Goal: Task Accomplishment & Management: Manage account settings

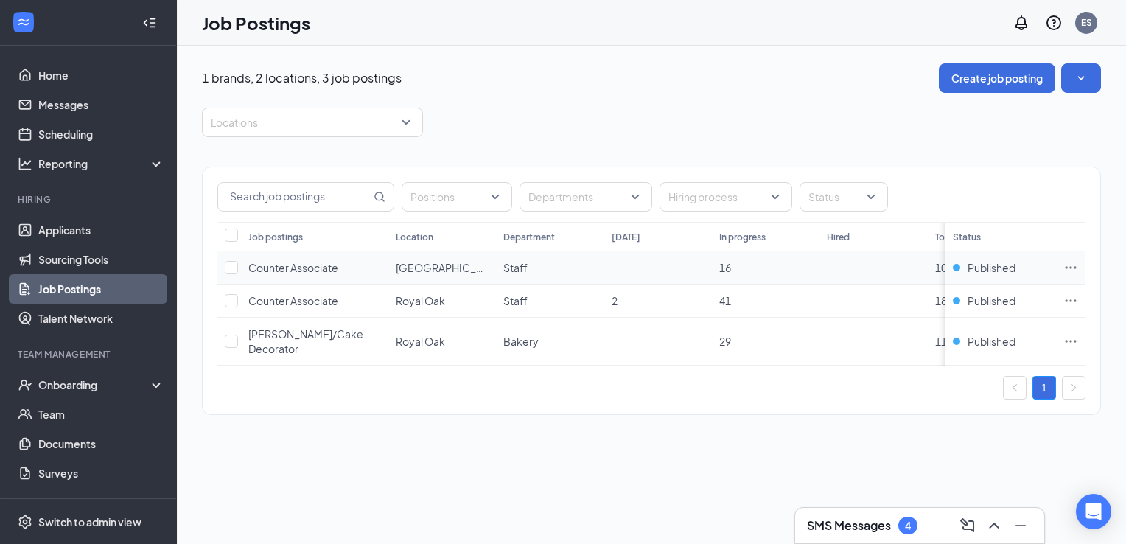
click at [1070, 264] on icon "Ellipses" at bounding box center [1071, 267] width 15 height 15
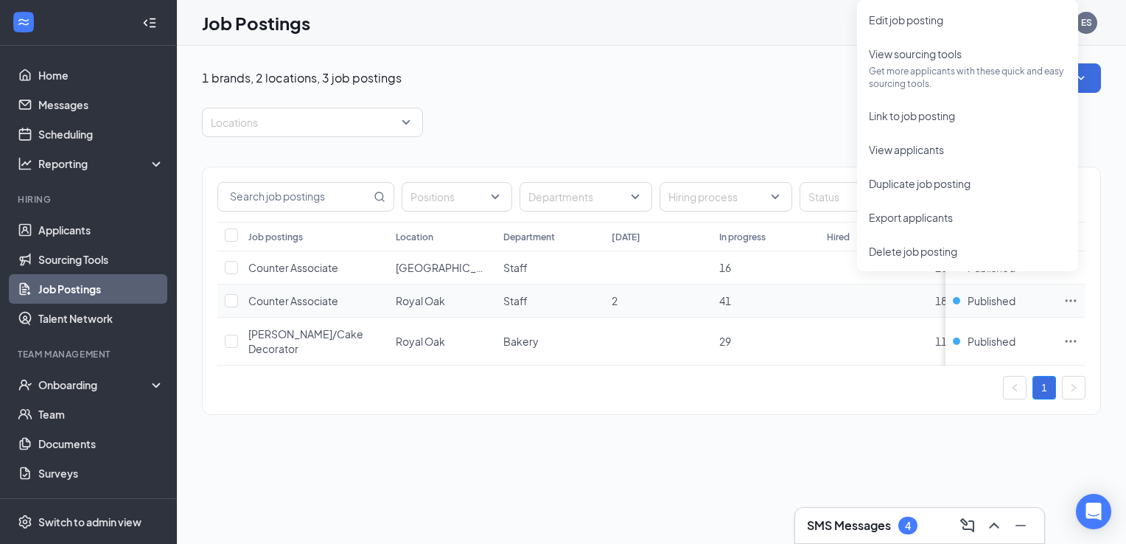
click at [1068, 302] on icon "Ellipses" at bounding box center [1071, 300] width 15 height 15
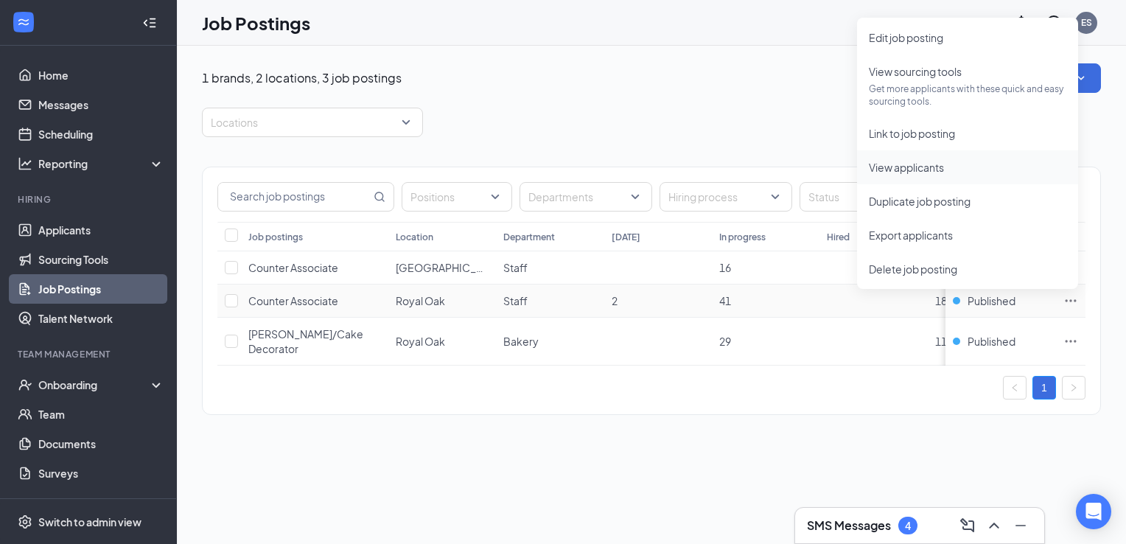
click at [941, 167] on span "View applicants" at bounding box center [906, 167] width 75 height 13
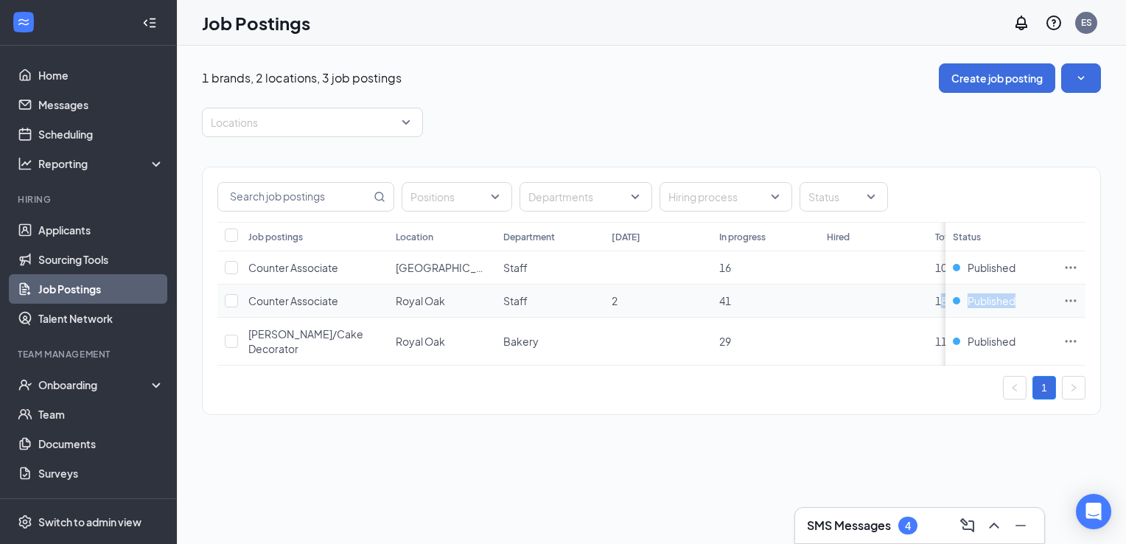
drag, startPoint x: 1077, startPoint y: 299, endPoint x: 1067, endPoint y: 298, distance: 10.4
click at [1067, 298] on tr "Counter Associate Royal Oak Staff 2 41 182 Published" at bounding box center [696, 301] width 958 height 33
click at [1067, 298] on icon "Ellipses" at bounding box center [1071, 300] width 15 height 15
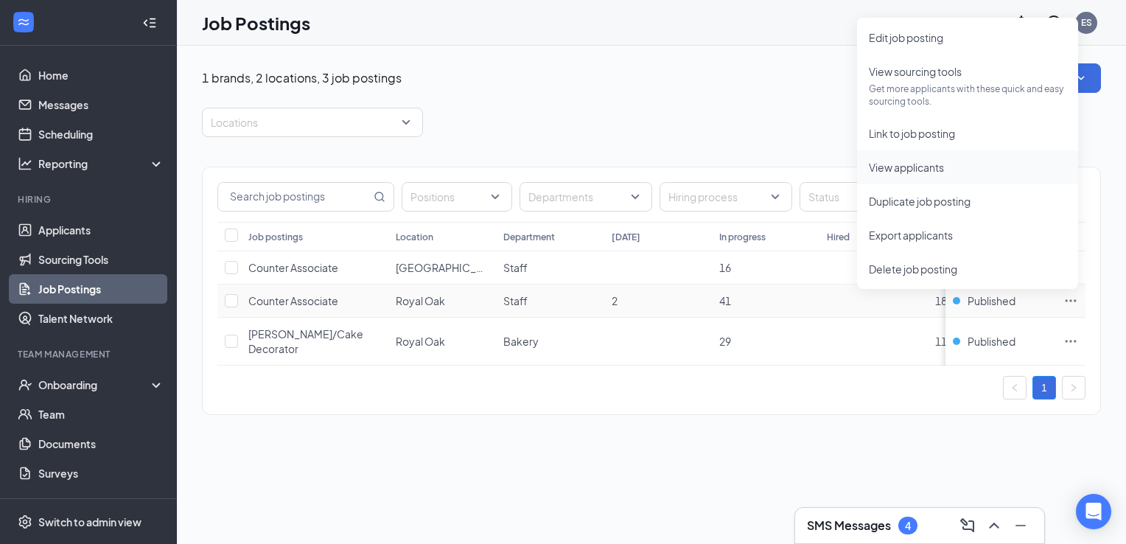
click at [941, 175] on li "View applicants" at bounding box center [967, 167] width 221 height 34
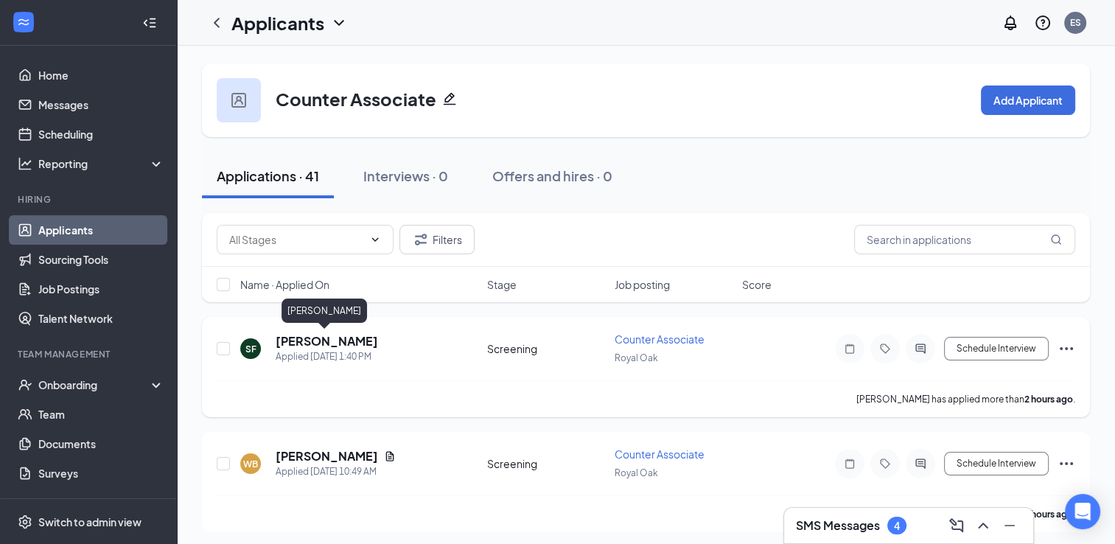
click at [321, 341] on h5 "[PERSON_NAME]" at bounding box center [327, 341] width 102 height 16
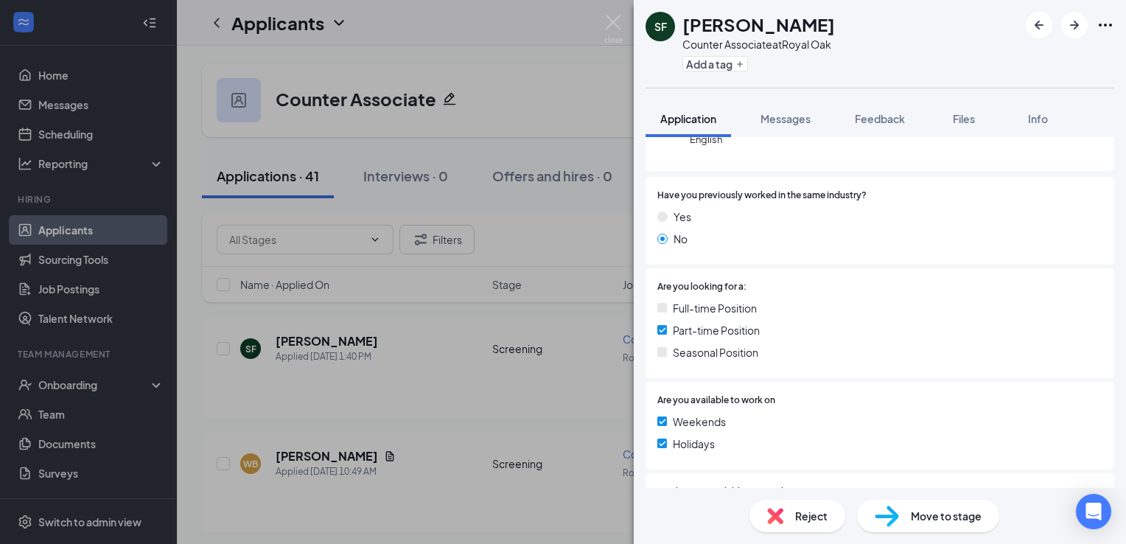
scroll to position [419, 0]
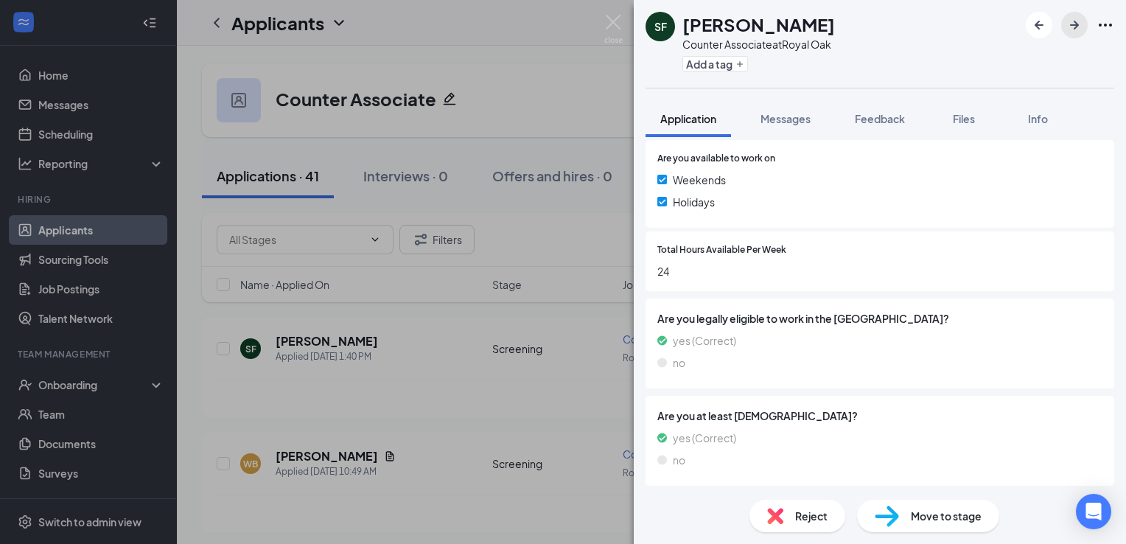
click at [1081, 29] on icon "ArrowRight" at bounding box center [1075, 25] width 18 height 18
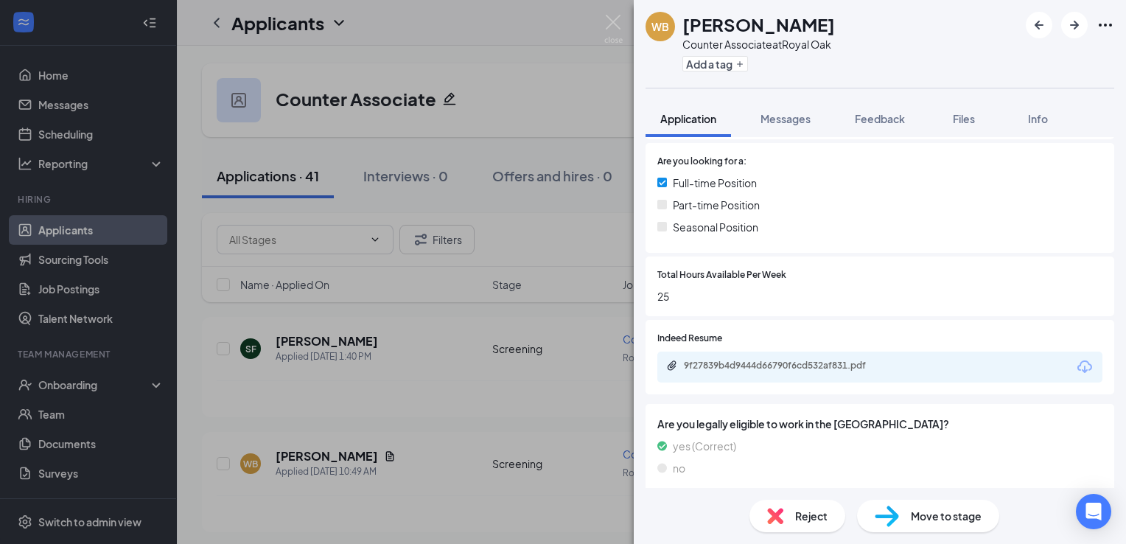
scroll to position [329, 0]
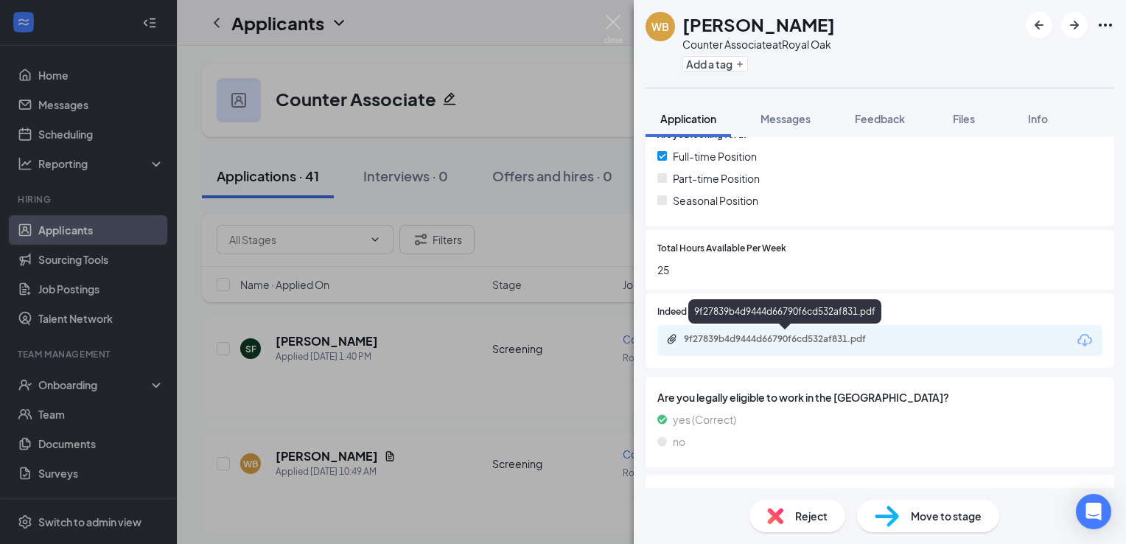
click at [844, 336] on div "9f27839b4d9444d66790f6cd532af831.pdf" at bounding box center [787, 339] width 206 height 12
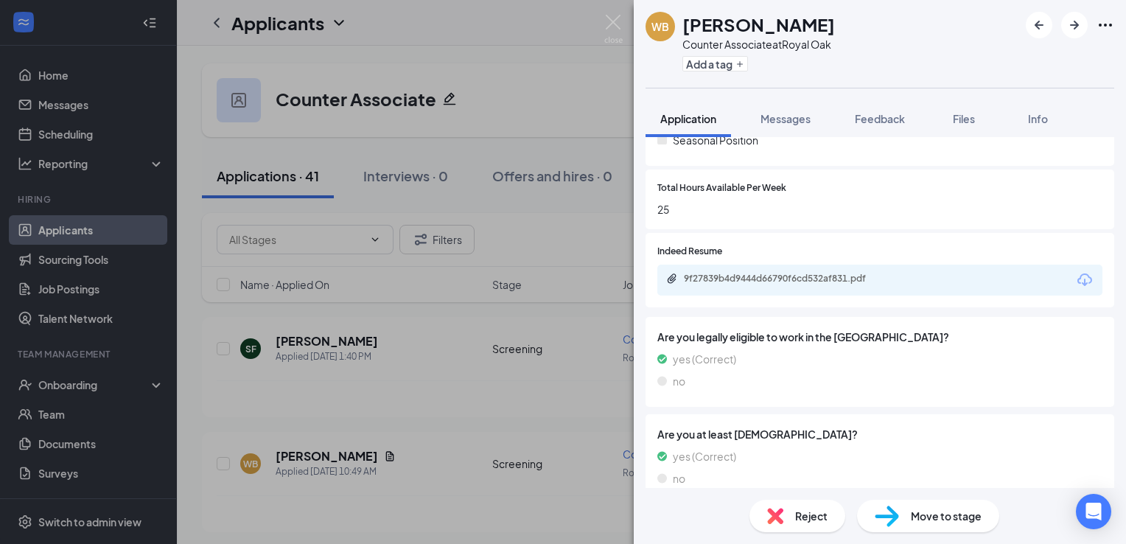
scroll to position [408, 0]
